Goal: Check status: Check status

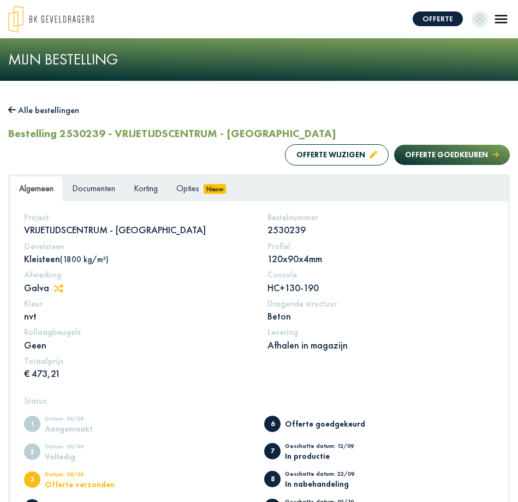
click at [500, 19] on img "Toggle navigation" at bounding box center [501, 19] width 16 height 16
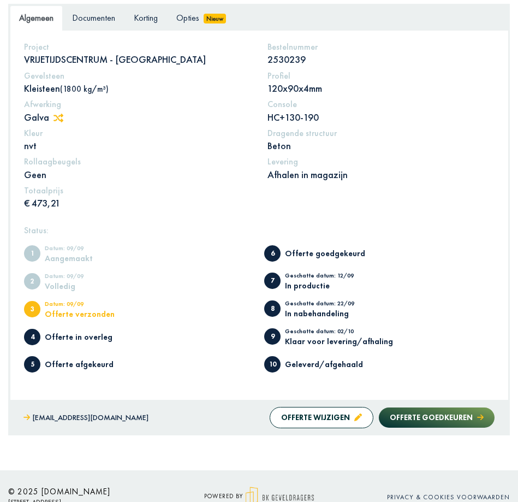
scroll to position [172, 0]
